Goal: Communication & Community: Answer question/provide support

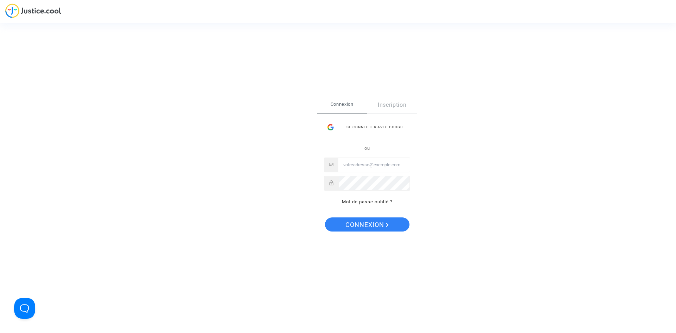
click at [371, 166] on input "Email" at bounding box center [373, 165] width 71 height 14
type input "cj@jean-dolivet.com"
click at [375, 224] on span "Connexion" at bounding box center [366, 224] width 43 height 15
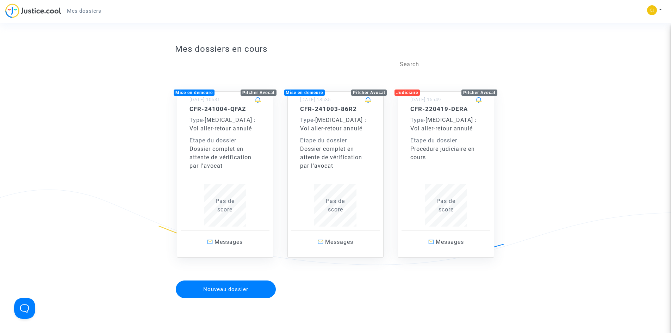
click at [441, 132] on div "Type - [MEDICAL_DATA] : Vol aller-retour annulé" at bounding box center [445, 124] width 71 height 17
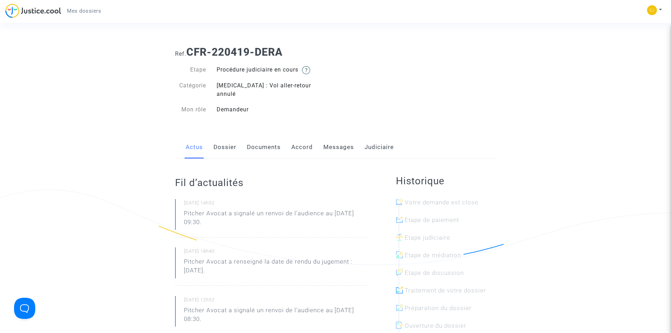
click at [341, 136] on link "Messages" at bounding box center [338, 147] width 31 height 23
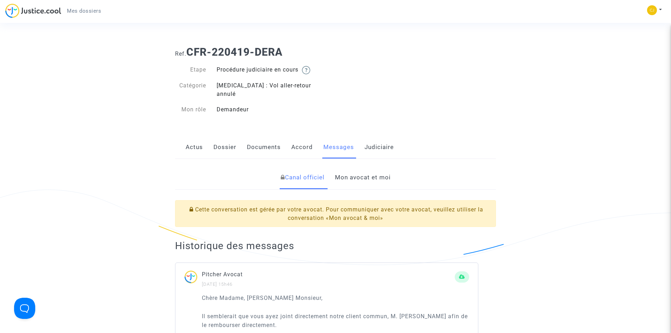
click at [373, 168] on link "Mon avocat et moi" at bounding box center [363, 177] width 56 height 23
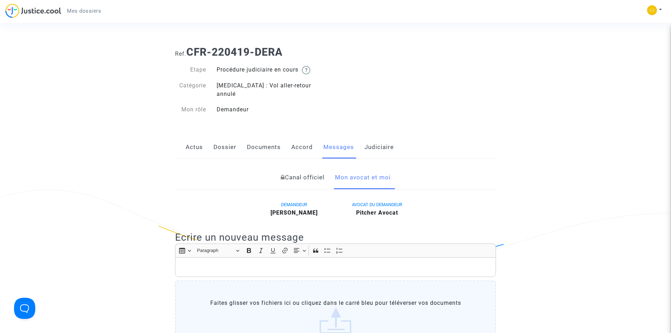
scroll to position [106, 0]
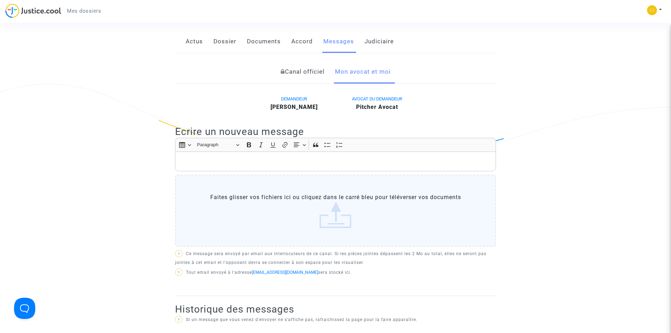
click at [216, 151] on div "Rich Text Editor, main" at bounding box center [335, 161] width 321 height 20
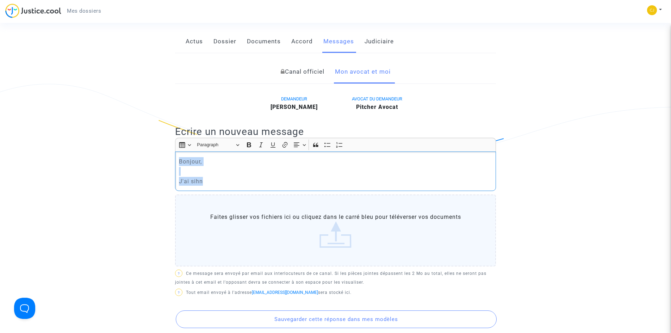
drag, startPoint x: 225, startPoint y: 174, endPoint x: 157, endPoint y: 127, distance: 82.6
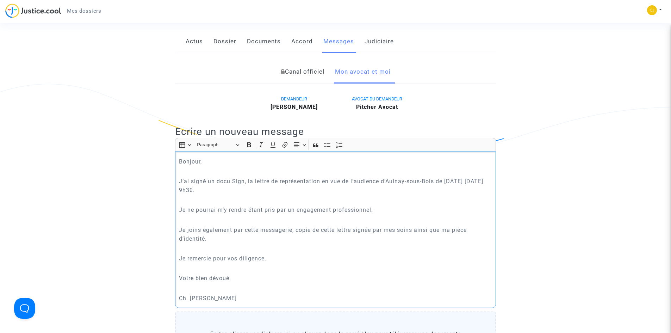
click at [412, 230] on p "Je joins également par cette messagerie, copie de cette lettre signée par mes s…" at bounding box center [335, 234] width 313 height 18
click at [245, 177] on p "J’ai signé un docu Sign, la lettre de représentation en vue de l’audience d’Aul…" at bounding box center [335, 186] width 313 height 18
click at [365, 254] on p "Je remercie pour vos diligence." at bounding box center [335, 258] width 313 height 9
click at [437, 232] on p "Je joins également par cette messagerie, copie de cette lettre signée par mes s…" at bounding box center [335, 234] width 313 height 18
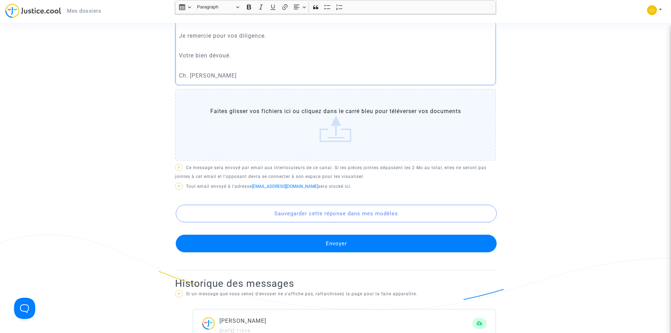
scroll to position [282, 0]
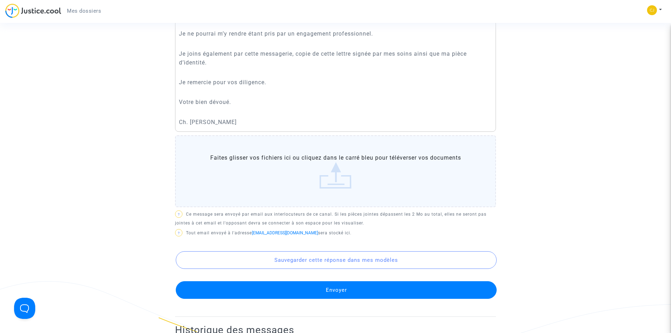
click at [334, 176] on label "Faites glisser vos fichiers ici ou cliquez dans le carré bleu pour téléverser v…" at bounding box center [335, 171] width 321 height 72
click at [0, 0] on input "Faites glisser vos fichiers ici ou cliquez dans le carré bleu pour téléverser v…" at bounding box center [0, 0] width 0 height 0
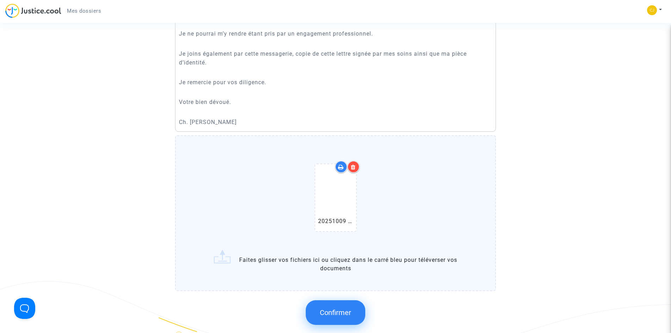
click at [335, 250] on label "20251009 Lettre de représentation aud 10 10 25.pdf Faites glisser vos fichiers …" at bounding box center [335, 212] width 321 height 155
click at [0, 0] on input "20251009 Lettre de représentation aud 10 10 25.pdf Faites glisser vos fichiers …" at bounding box center [0, 0] width 0 height 0
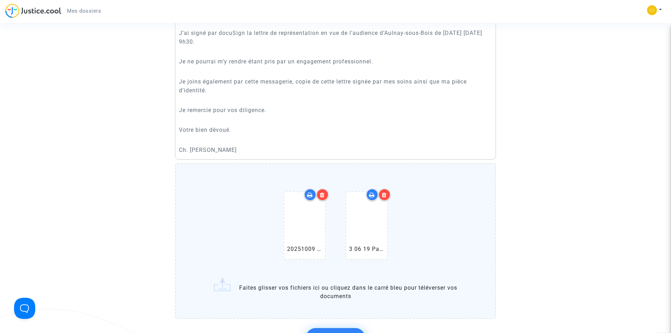
scroll to position [211, 0]
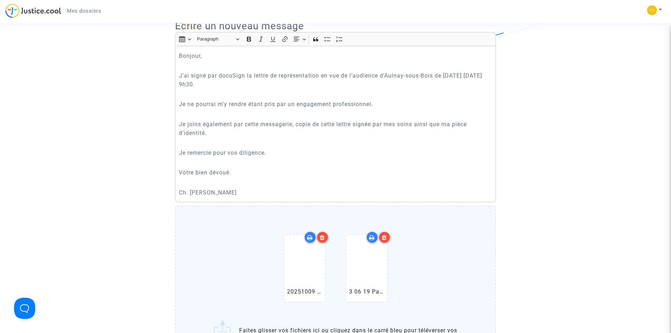
click at [450, 120] on p "Je joins également par cette messagerie, copie de cette lettre signée par mes s…" at bounding box center [335, 129] width 313 height 18
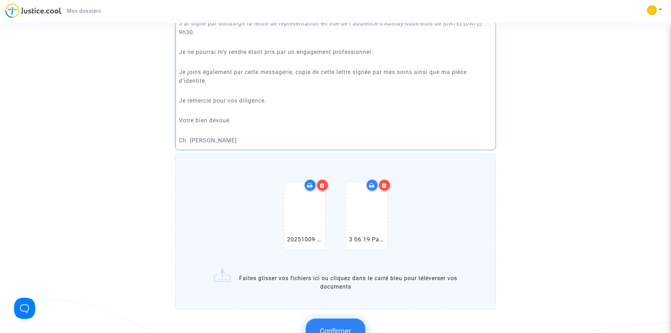
scroll to position [317, 0]
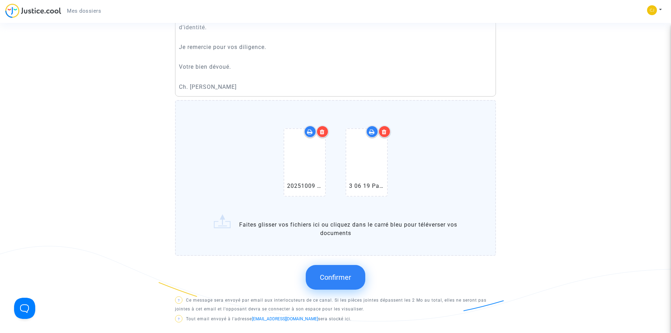
click at [340, 273] on span "Confirmer" at bounding box center [335, 277] width 31 height 8
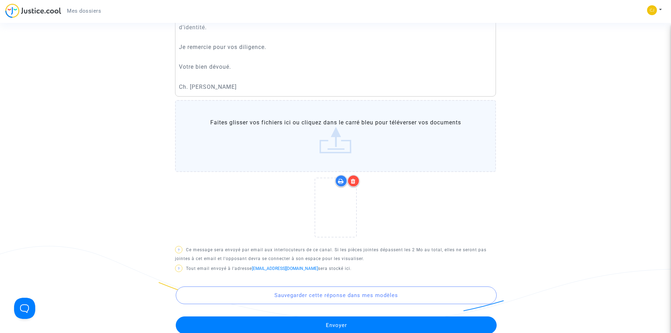
click at [347, 316] on button "Envoyer" at bounding box center [336, 325] width 321 height 18
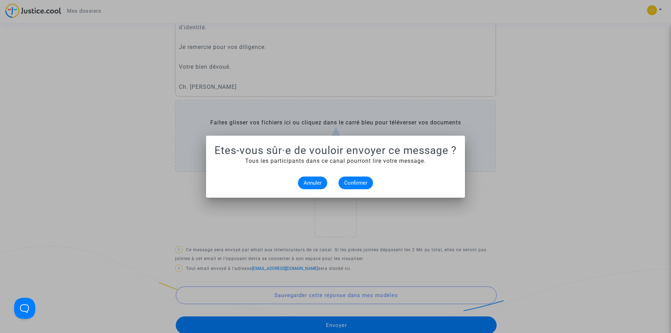
scroll to position [0, 0]
click at [363, 181] on span "Confirmer" at bounding box center [355, 183] width 23 height 6
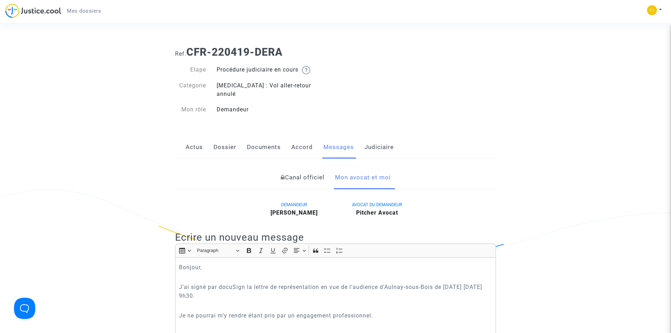
scroll to position [317, 0]
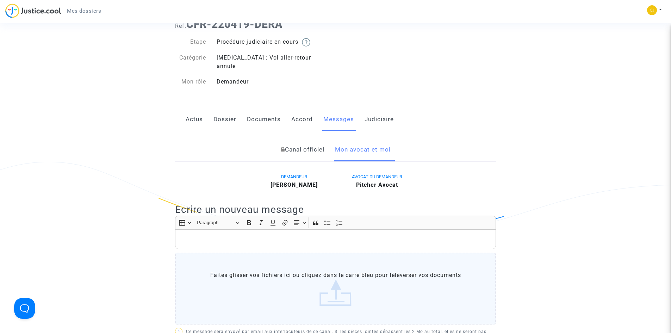
scroll to position [0, 0]
